Goal: Communication & Community: Share content

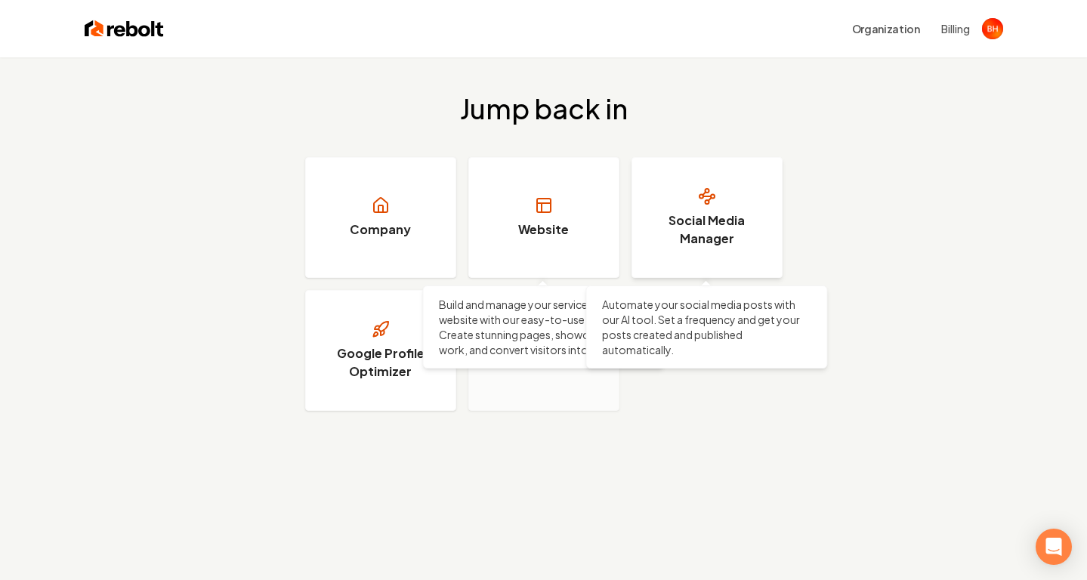
click at [691, 208] on link "Social Media Manager" at bounding box center [706, 217] width 151 height 121
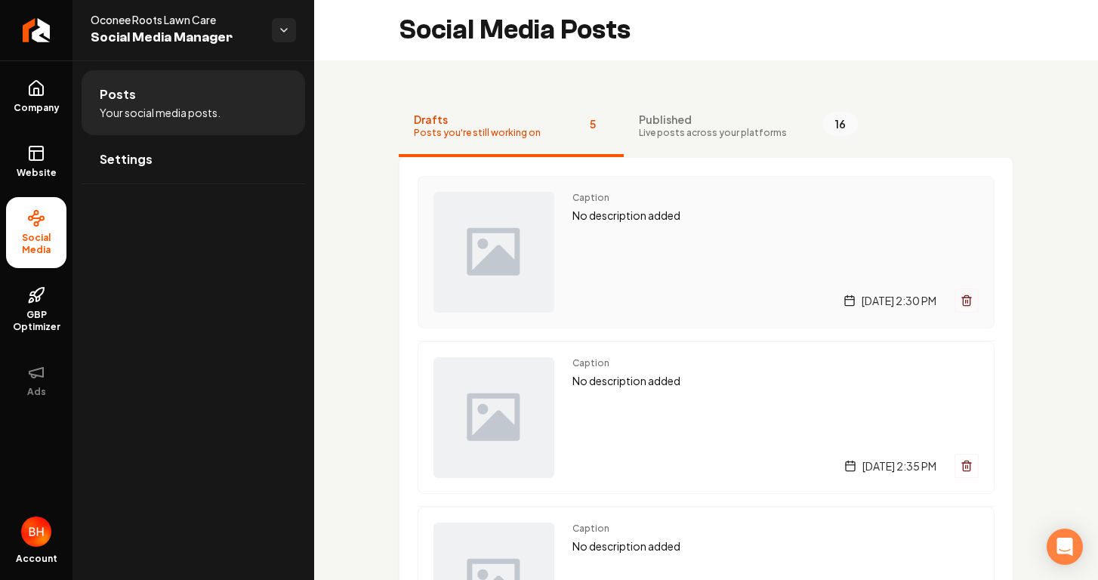
click at [701, 307] on div "[DATE] 2:30 PM" at bounding box center [776, 301] width 406 height 24
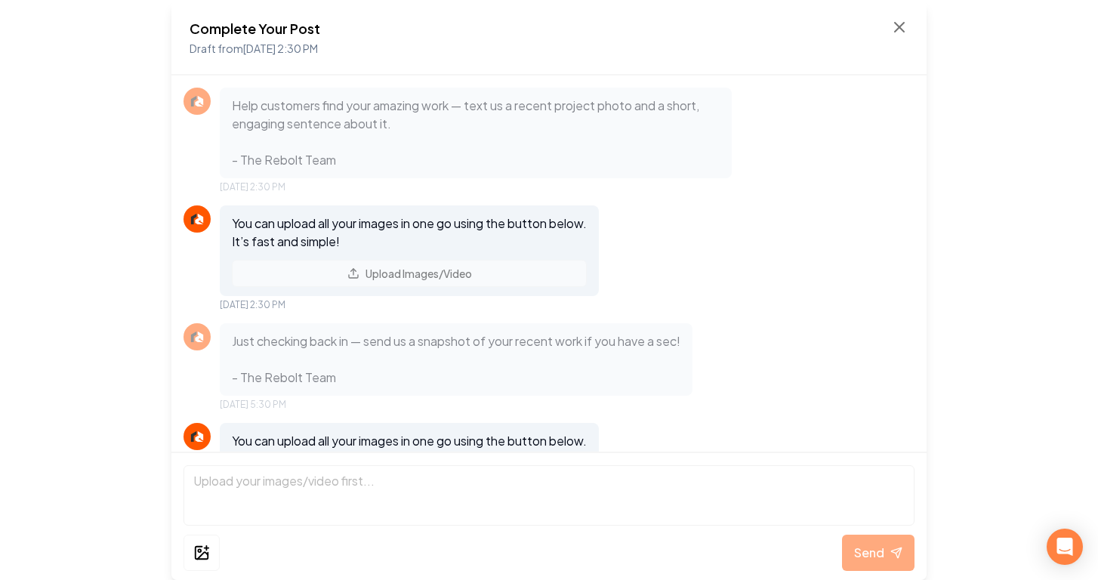
scroll to position [89, 0]
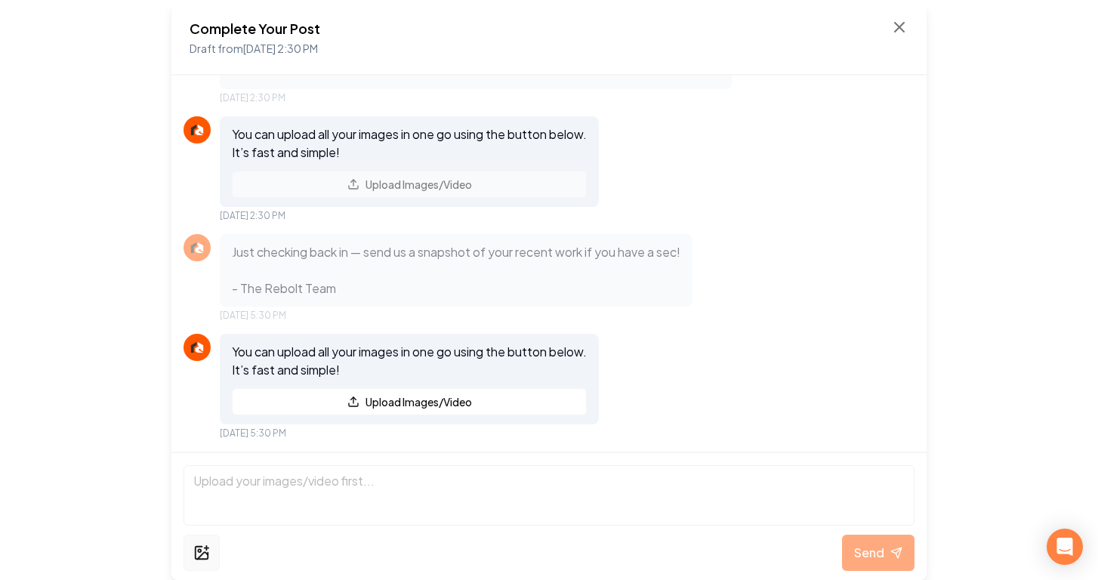
click at [207, 543] on button at bounding box center [202, 553] width 36 height 36
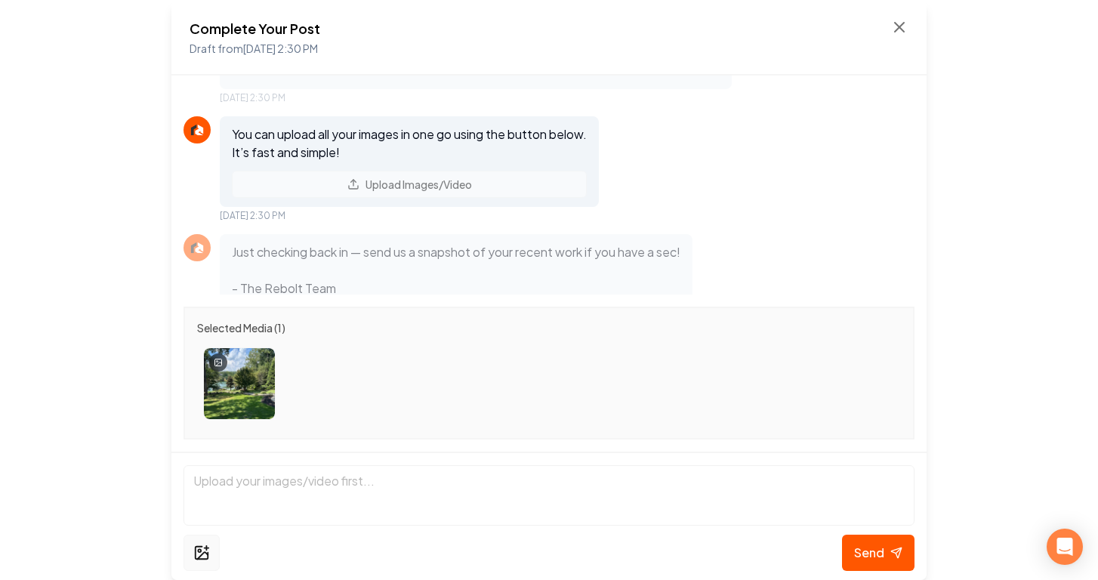
click at [195, 540] on button at bounding box center [202, 553] width 36 height 36
click at [898, 555] on icon at bounding box center [896, 553] width 12 height 12
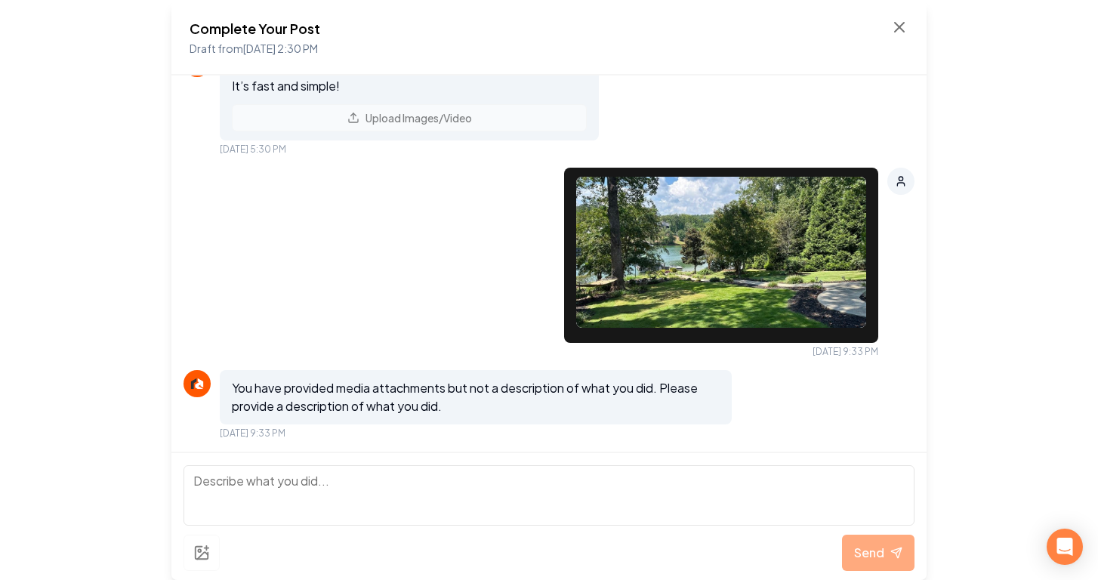
scroll to position [373, 0]
click at [429, 472] on textarea at bounding box center [549, 495] width 731 height 60
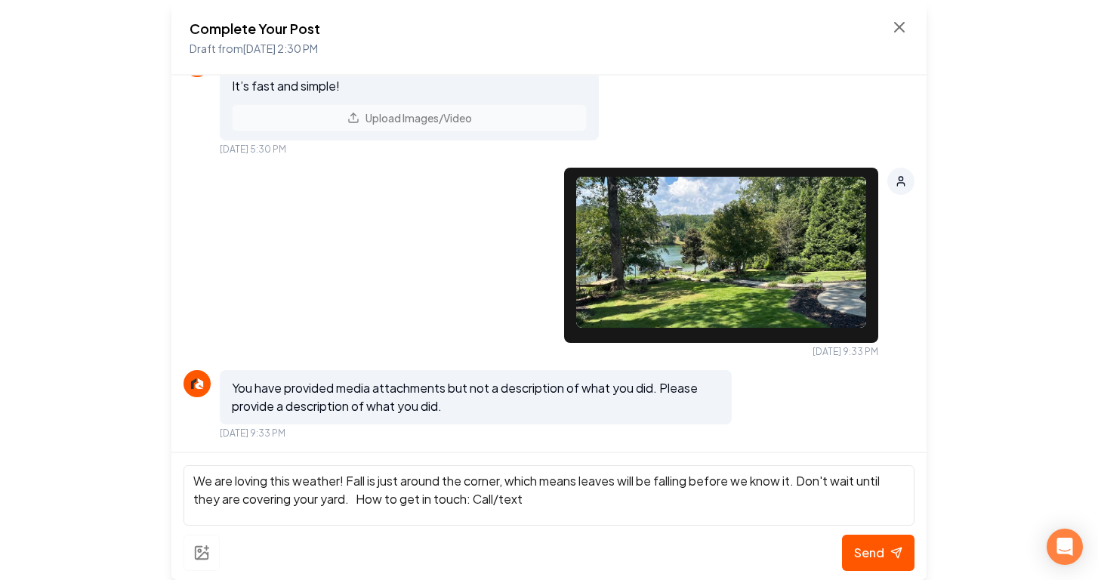
click at [357, 502] on textarea "We are loving this weather! Fall is just around the corner, which means leaves …" at bounding box center [549, 495] width 731 height 60
click at [755, 500] on textarea "We are loving this weather! Fall is just around the corner, which means leaves …" at bounding box center [549, 495] width 731 height 60
type textarea "We are loving this weather! Fall is just around the corner, which means leaves …"
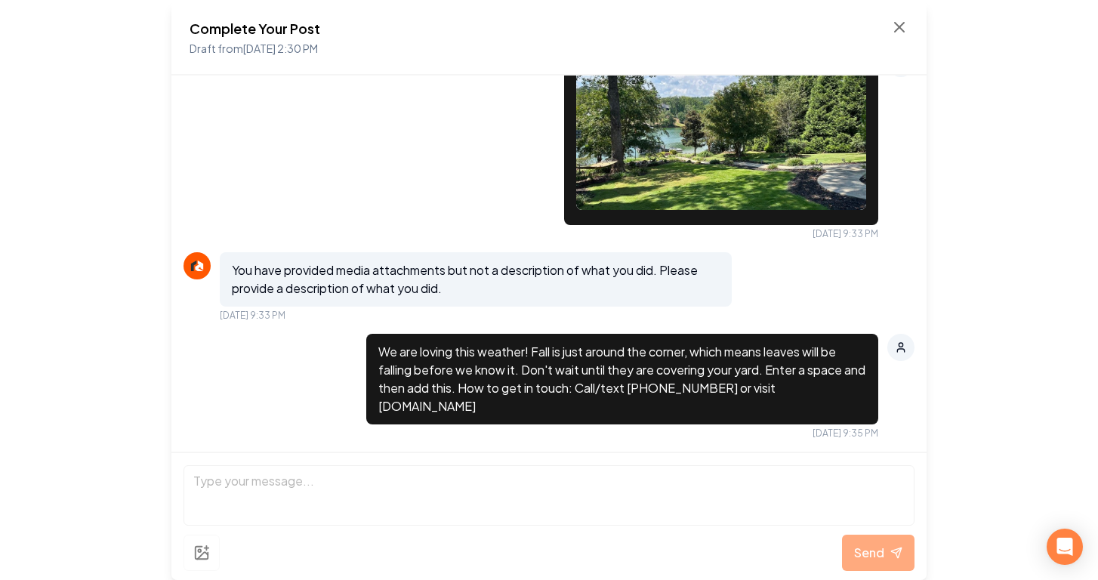
scroll to position [627, 0]
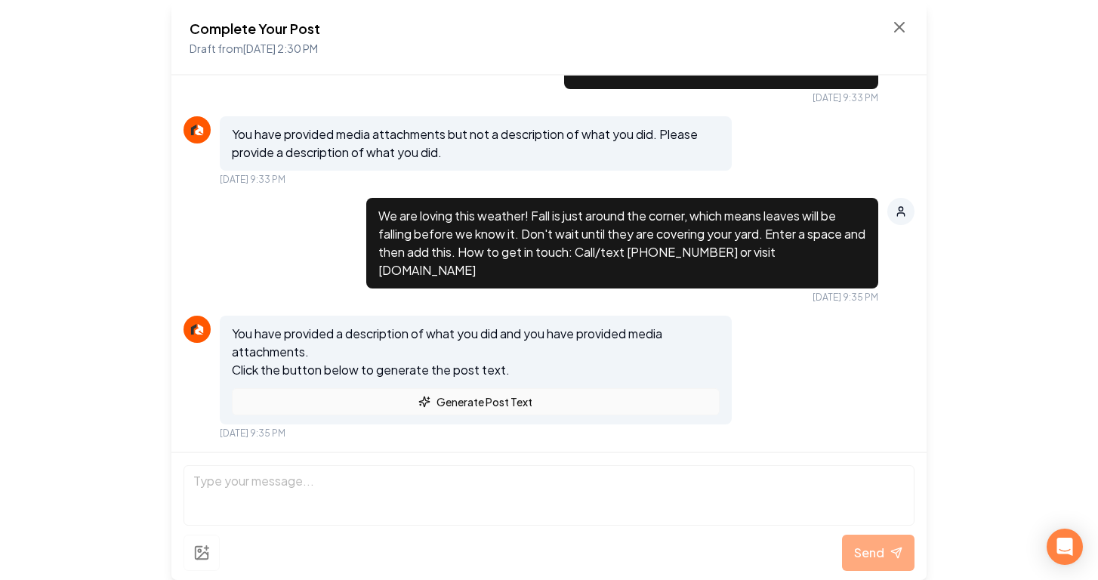
click at [594, 397] on button "Generate Post Text" at bounding box center [476, 401] width 488 height 27
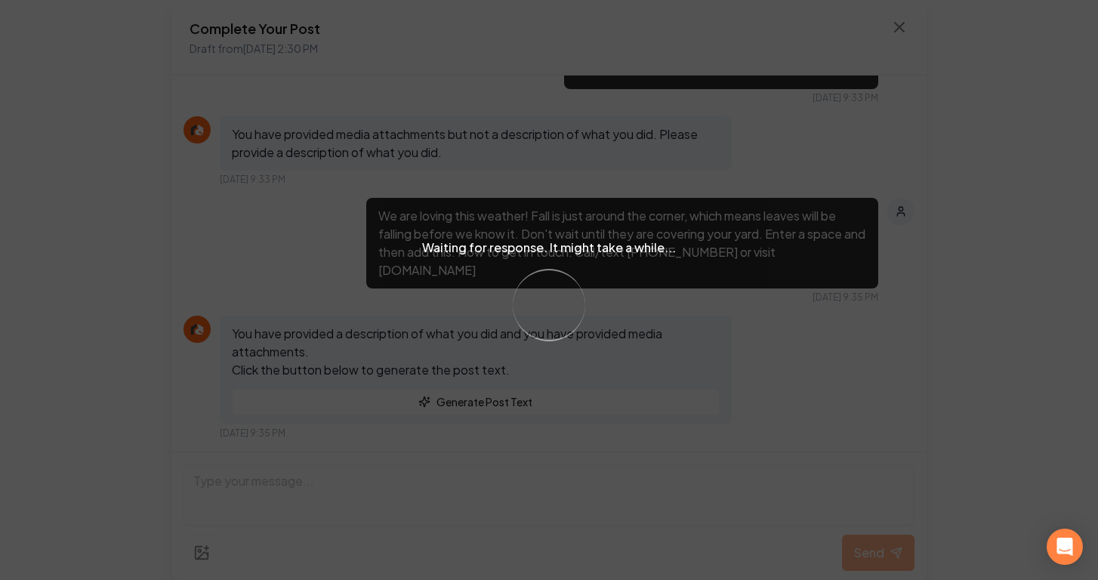
scroll to position [944, 0]
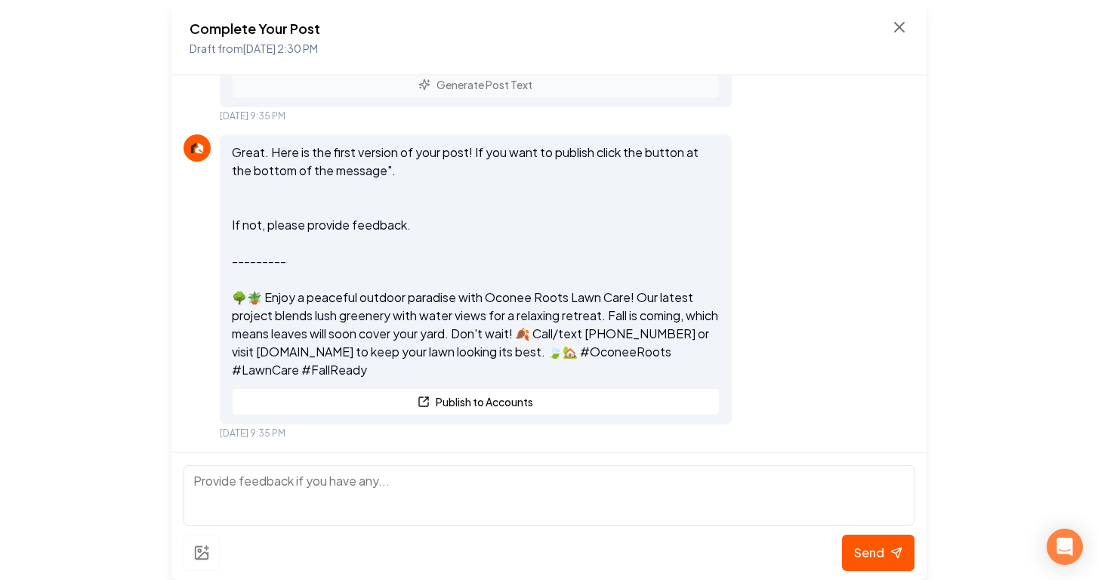
click at [517, 497] on textarea at bounding box center [549, 495] width 731 height 60
type textarea "make it say basically exactly what I said"
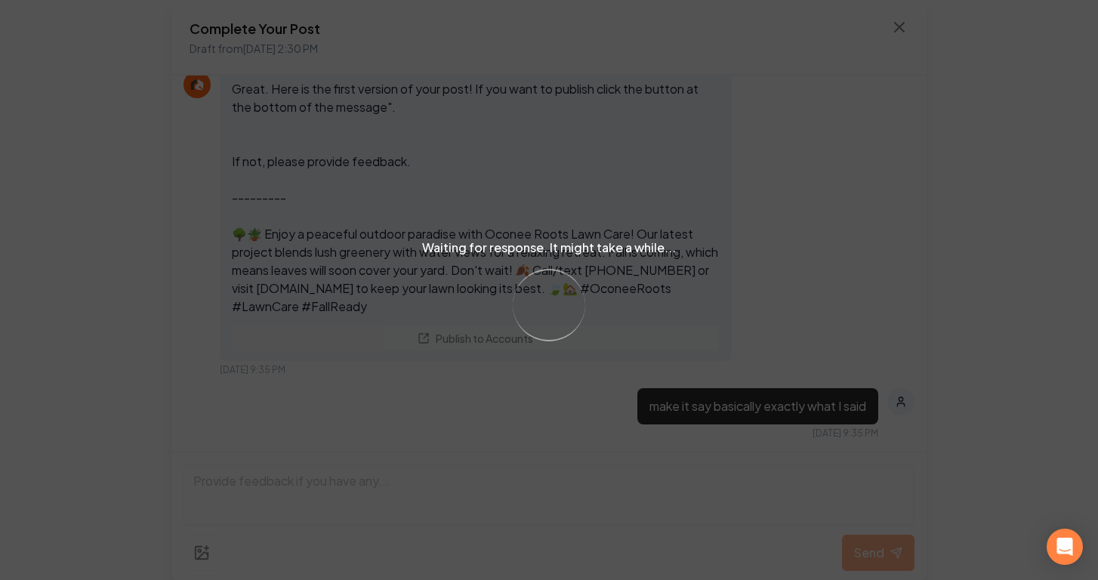
scroll to position [1234, 0]
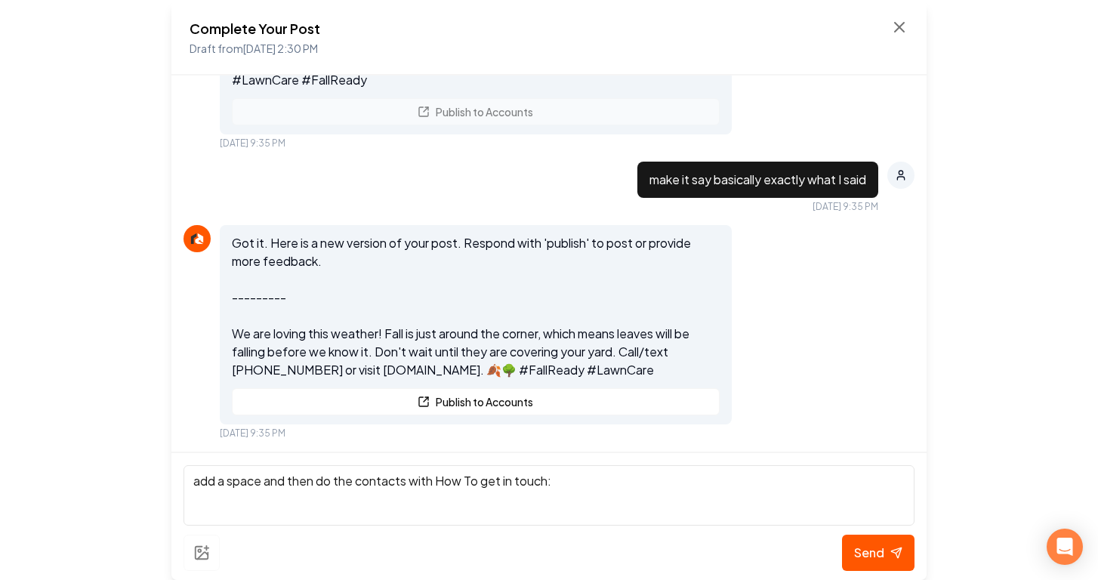
type textarea "add a space and then do the contacts with How To get in touch:"
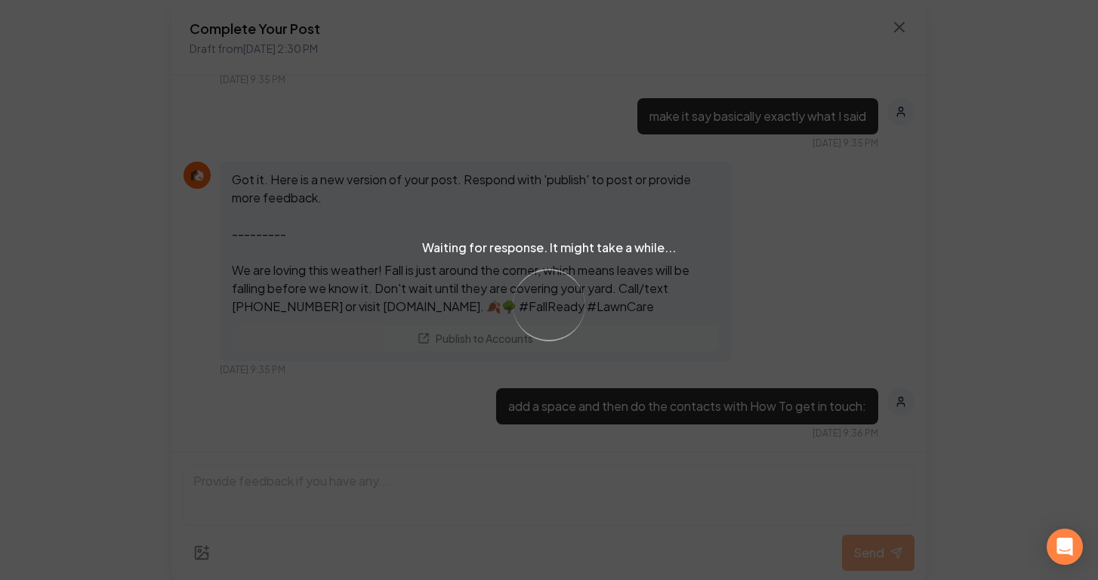
scroll to position [1542, 0]
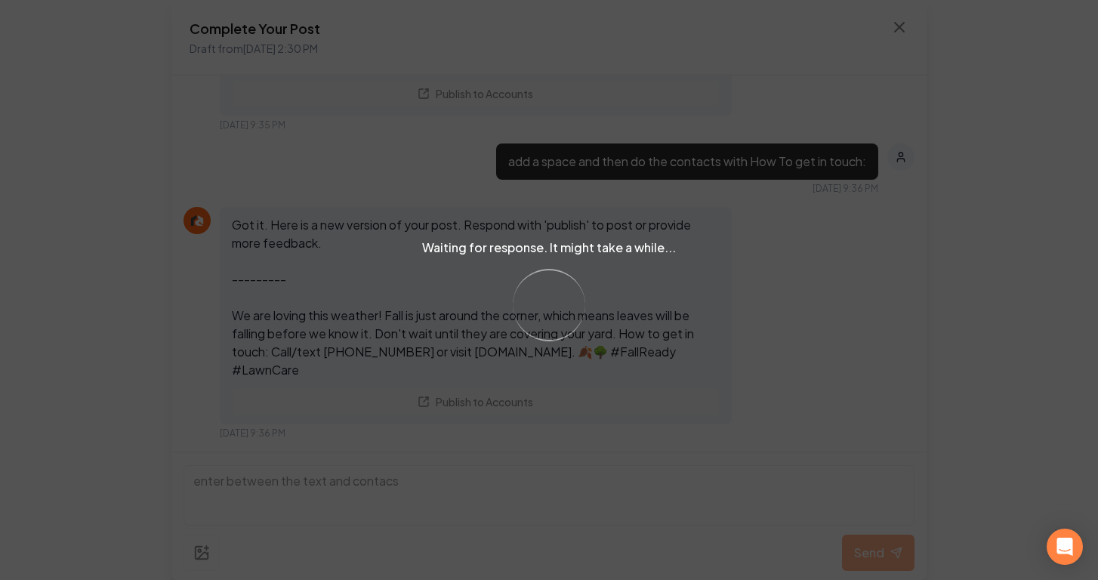
type textarea "enter between the text and contacs"
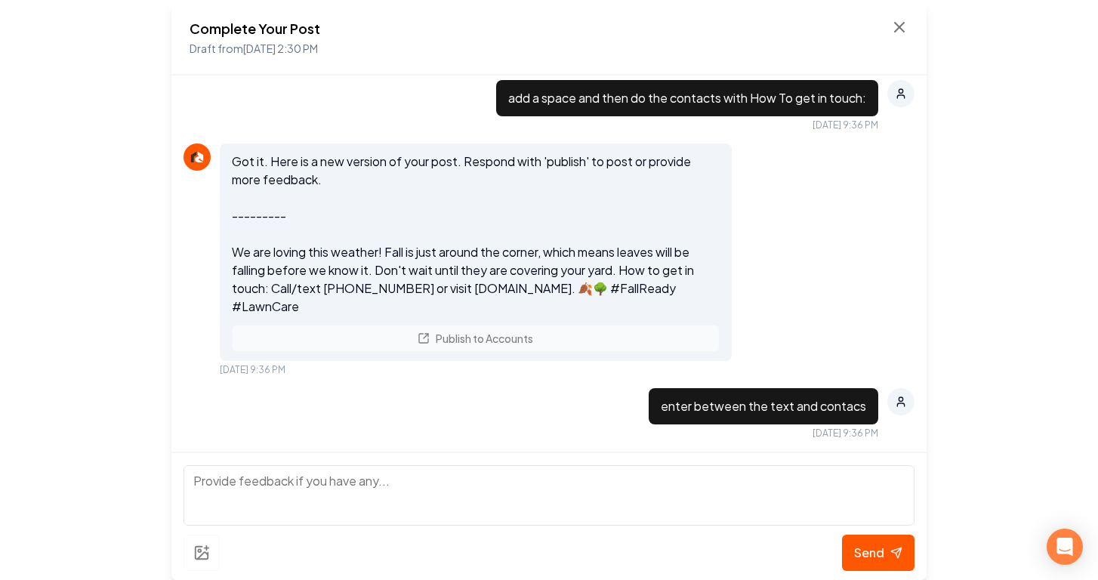
scroll to position [1869, 0]
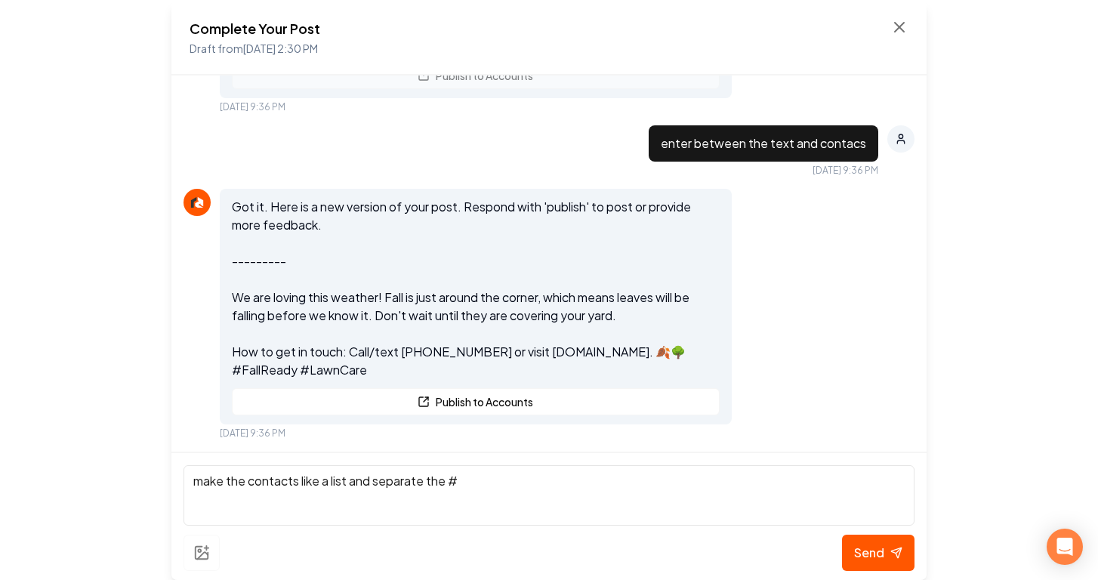
type textarea "make the contacts like a list and separate the #"
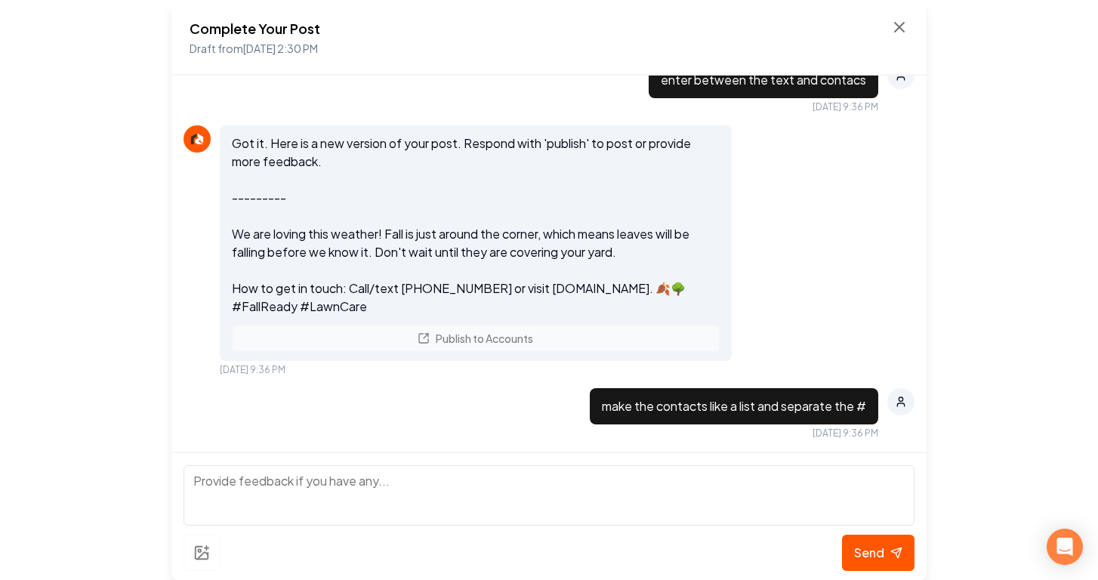
scroll to position [2267, 0]
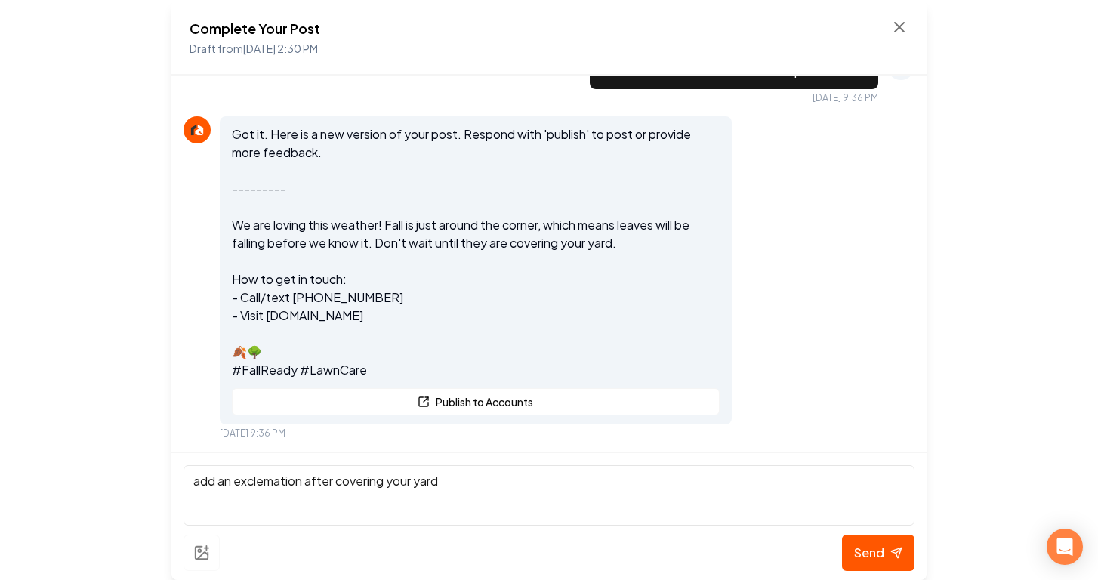
type textarea "add an exclemation after covering your yard"
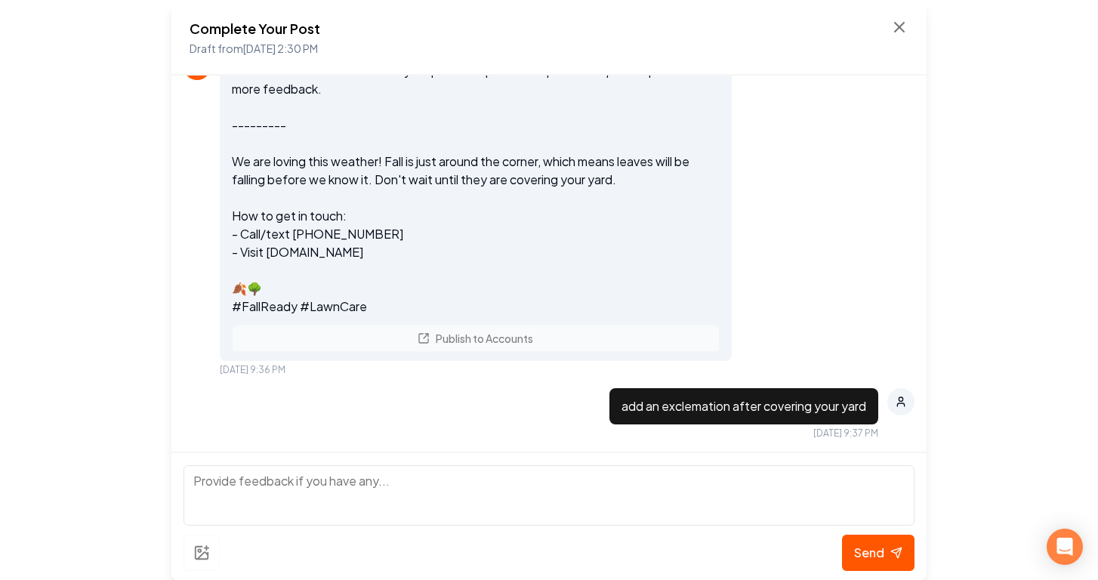
scroll to position [2666, 0]
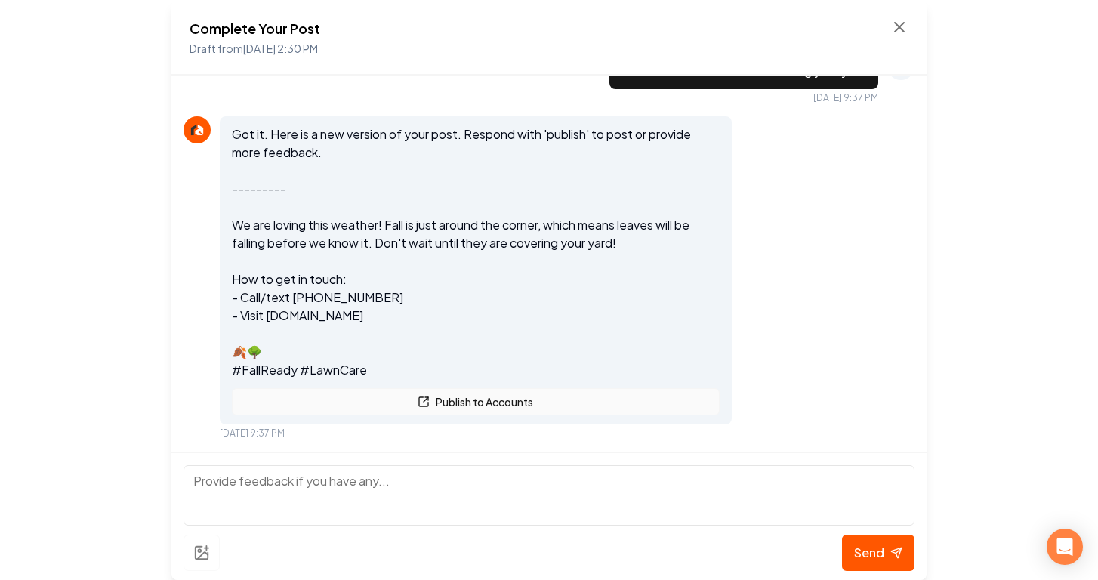
click at [384, 404] on button "Publish to Accounts" at bounding box center [476, 401] width 488 height 27
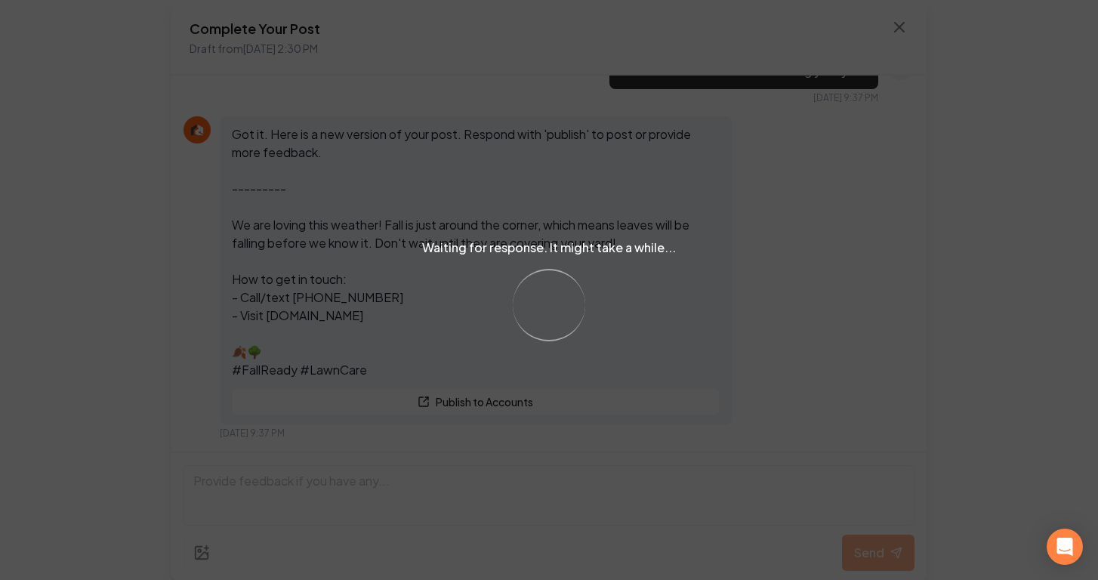
scroll to position [2730, 0]
